Goal: Entertainment & Leisure: Consume media (video, audio)

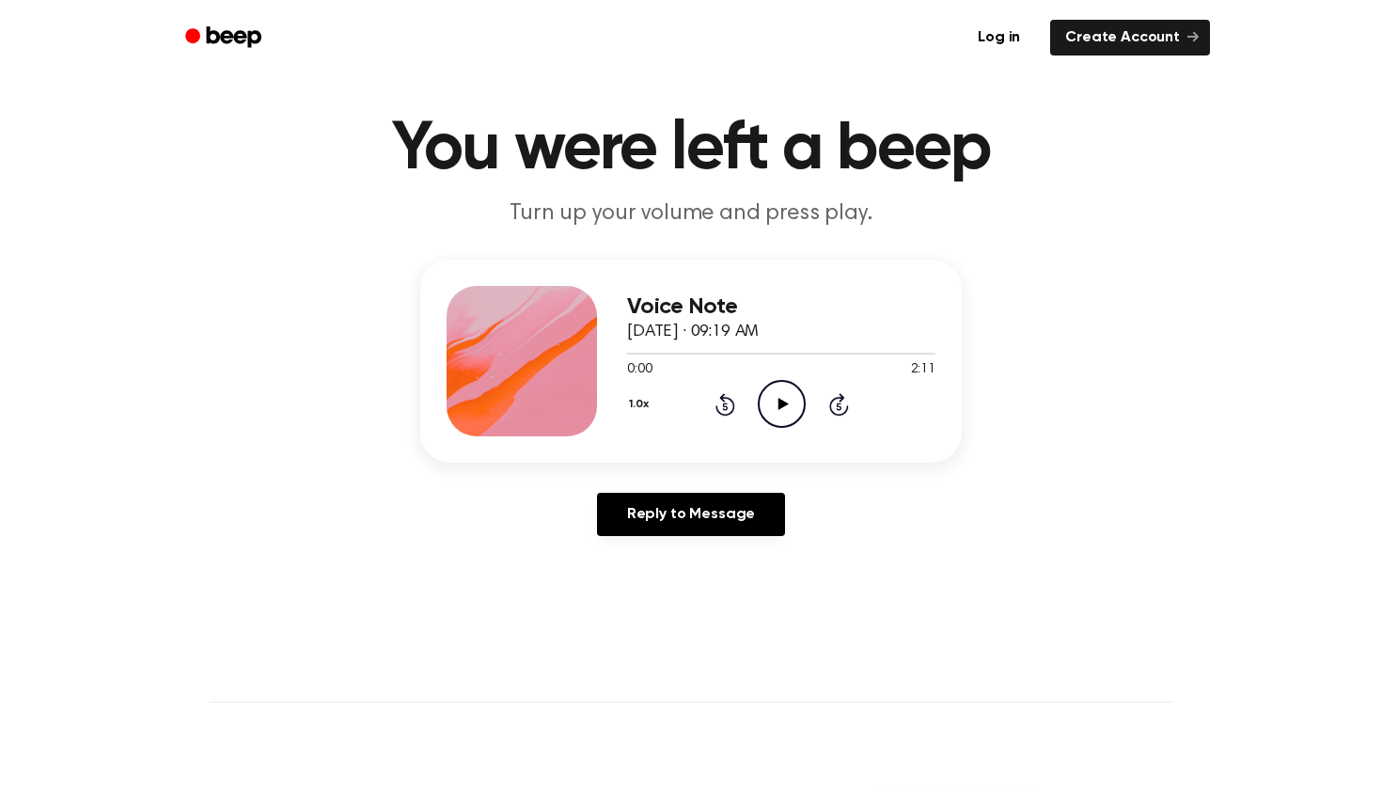
scroll to position [38, 0]
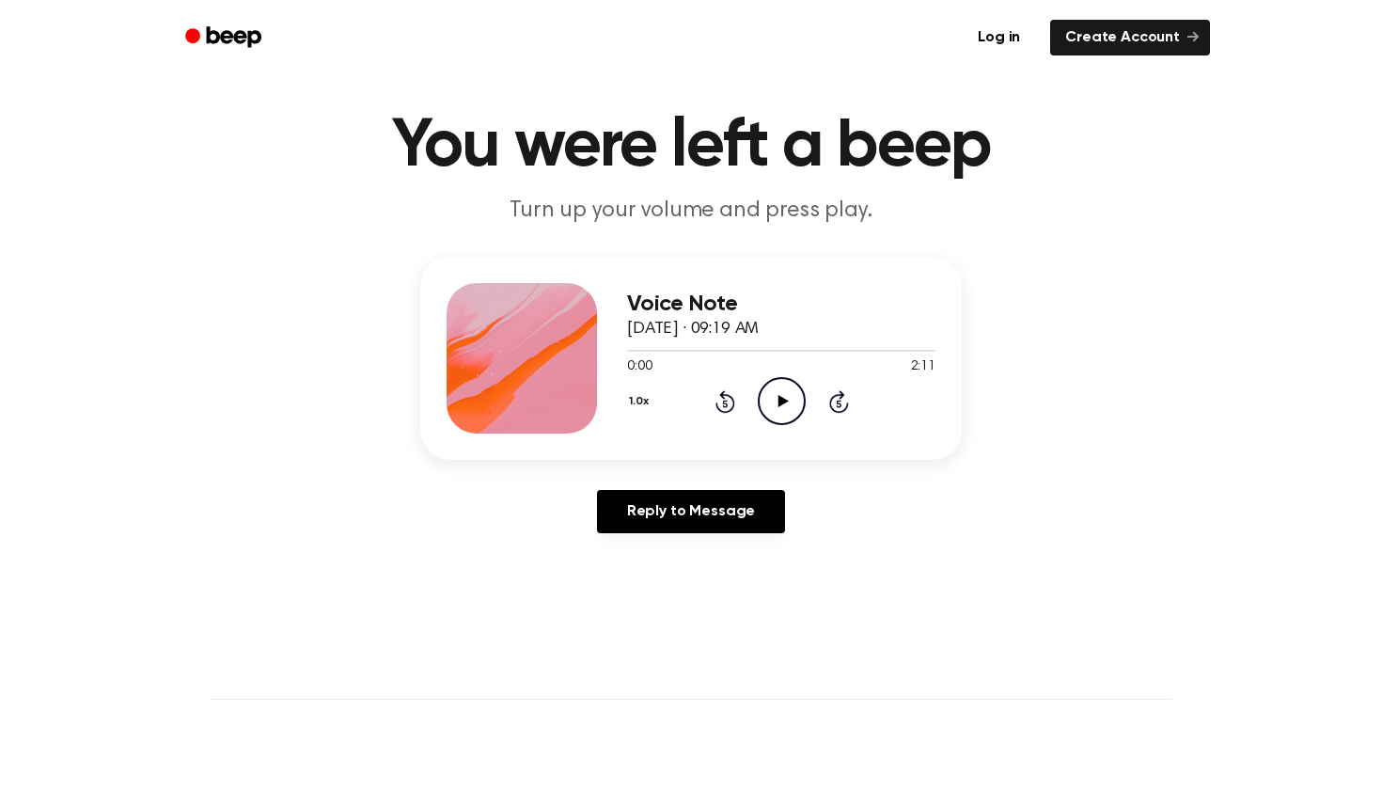
click at [787, 400] on icon "Play Audio" at bounding box center [782, 401] width 48 height 48
click at [787, 399] on icon "Pause Audio" at bounding box center [782, 401] width 48 height 48
click at [787, 399] on icon "Play Audio" at bounding box center [782, 401] width 48 height 48
click at [787, 399] on icon "Pause Audio" at bounding box center [782, 401] width 48 height 48
click at [789, 402] on icon "Play Audio" at bounding box center [782, 401] width 48 height 48
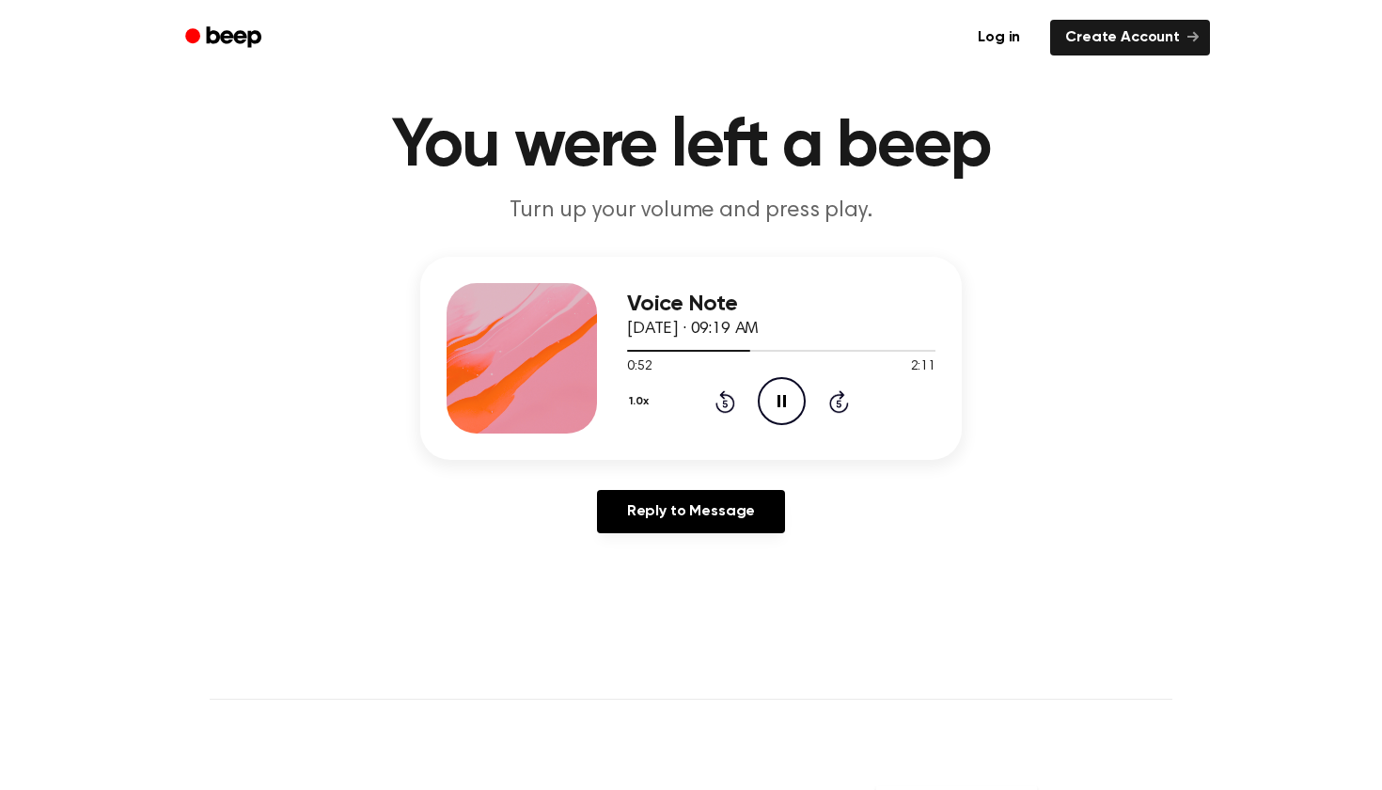
click at [789, 402] on icon "Pause Audio" at bounding box center [782, 401] width 48 height 48
drag, startPoint x: 789, startPoint y: 402, endPoint x: 785, endPoint y: 432, distance: 30.3
click at [786, 413] on icon "Play Audio" at bounding box center [782, 401] width 48 height 48
click at [774, 406] on icon "Pause Audio" at bounding box center [782, 401] width 48 height 48
click at [779, 341] on div "Voice Note [DATE] · 09:19 AM" at bounding box center [781, 317] width 308 height 51
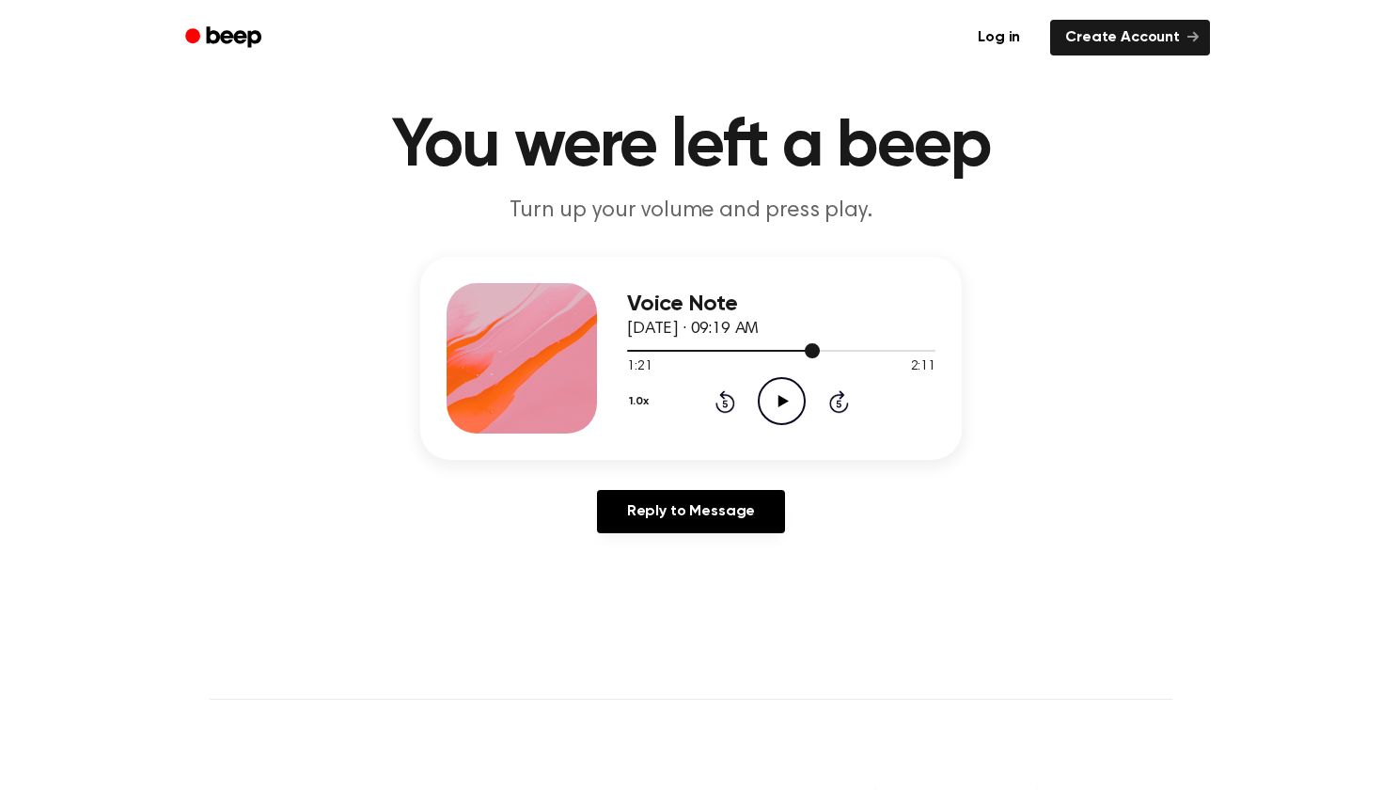
click at [778, 350] on div at bounding box center [723, 351] width 193 height 2
click at [776, 406] on icon "Play Audio" at bounding box center [782, 401] width 48 height 48
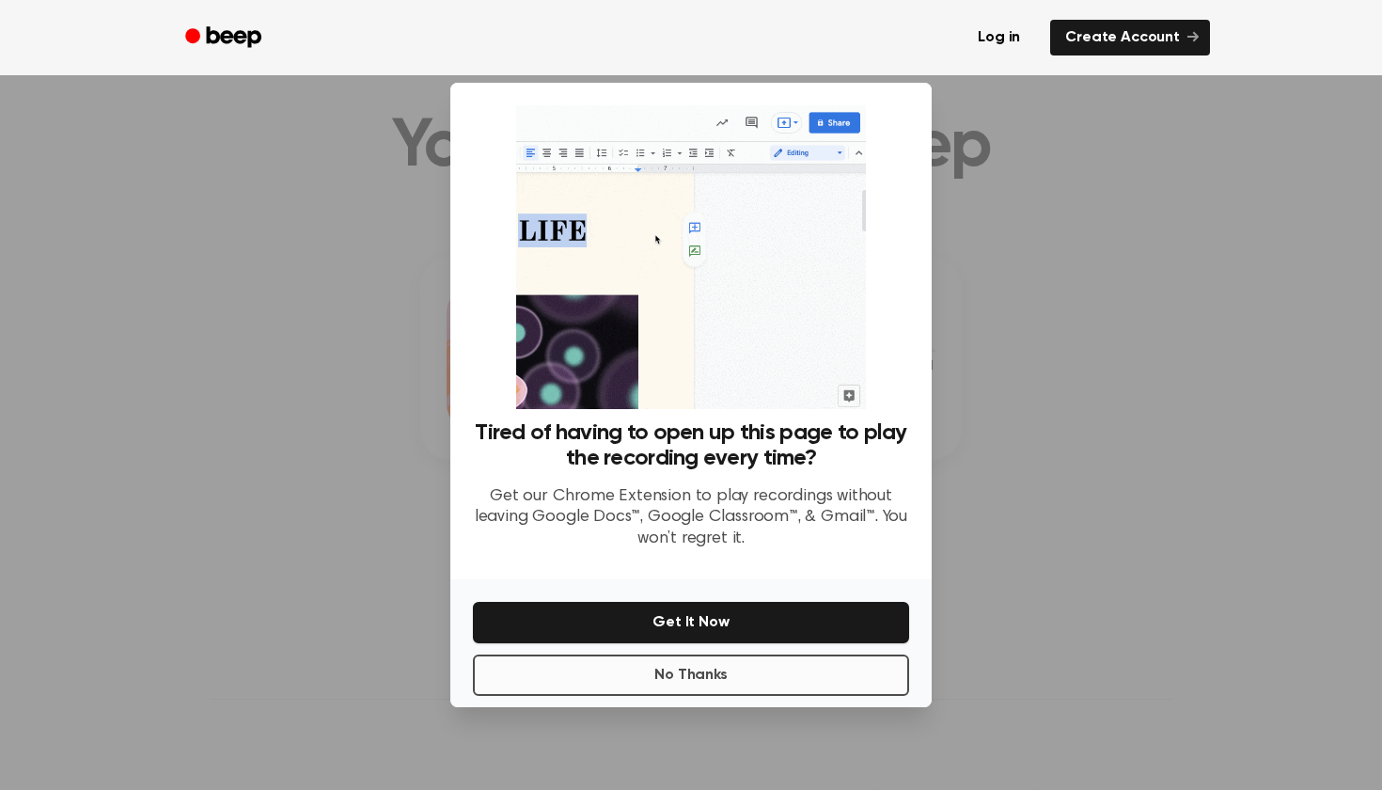
click at [749, 669] on button "No Thanks" at bounding box center [691, 674] width 436 height 41
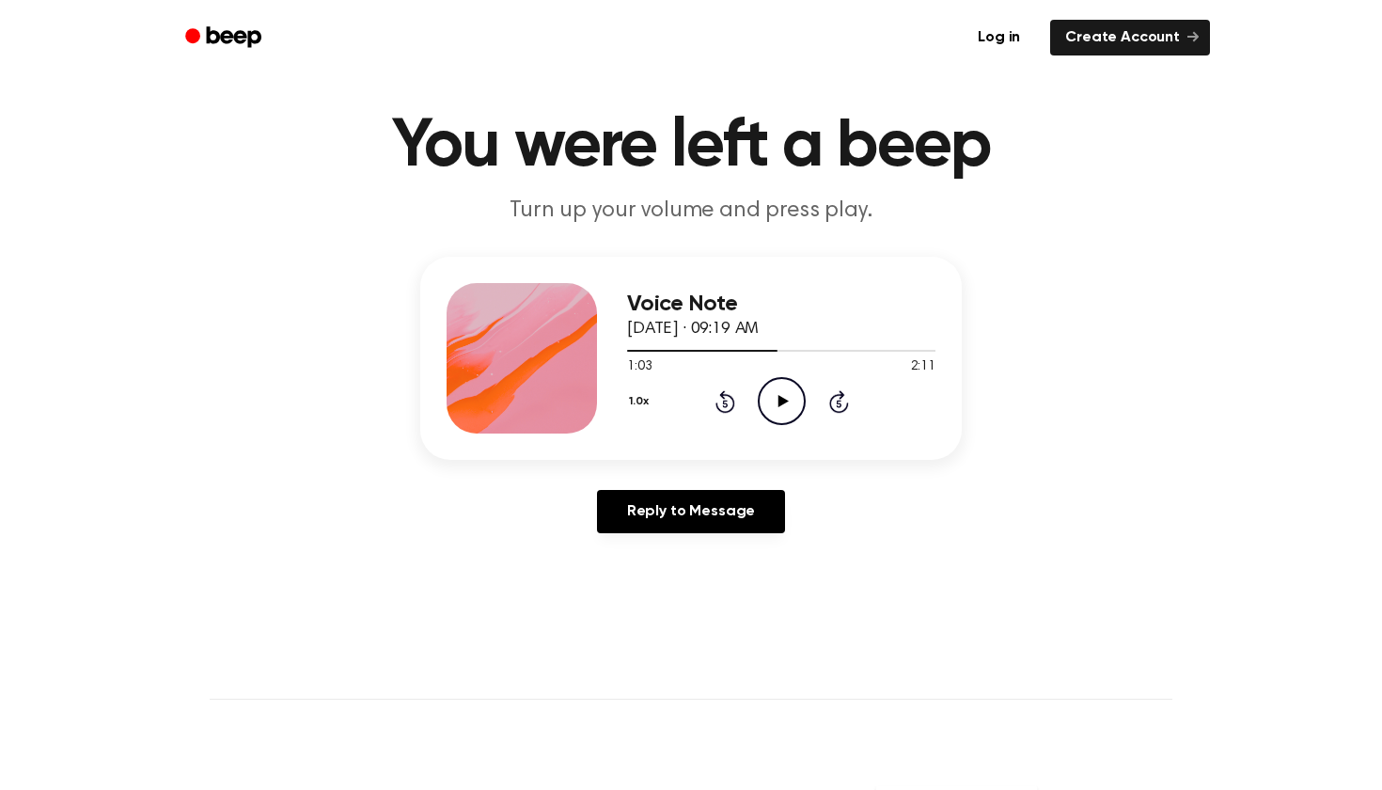
click at [782, 390] on icon "Play Audio" at bounding box center [782, 401] width 48 height 48
